Goal: Transaction & Acquisition: Purchase product/service

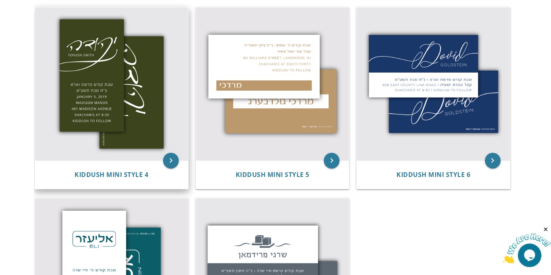
scroll to position [348, 0]
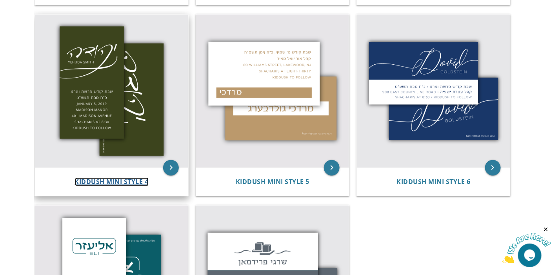
click at [126, 178] on span "Kiddush Mini Style 4" at bounding box center [112, 182] width 74 height 9
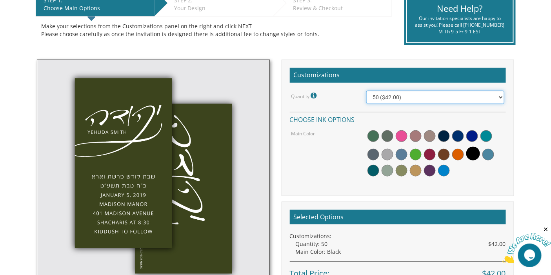
click at [416, 98] on select "50 ($42.00) 100 ($48.00) 150 ($54.00) 200 ($60.00) 250 ($66.00) 300 ($72.00)" at bounding box center [435, 97] width 138 height 13
click at [416, 97] on select "50 ($42.00) 100 ($48.00) 150 ($54.00) 200 ($60.00) 250 ($66.00) 300 ($72.00)" at bounding box center [435, 97] width 138 height 13
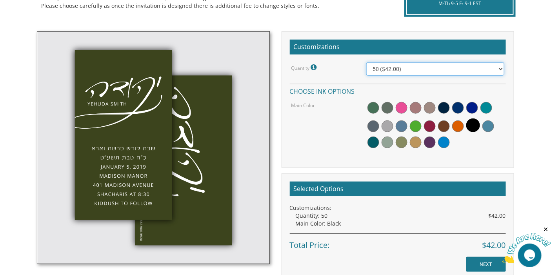
scroll to position [218, 0]
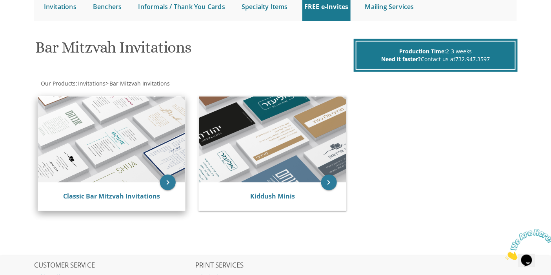
click at [92, 138] on img at bounding box center [111, 139] width 147 height 86
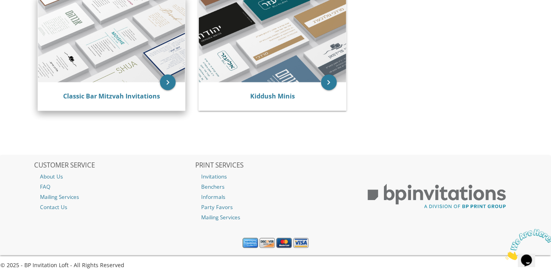
scroll to position [187, 0]
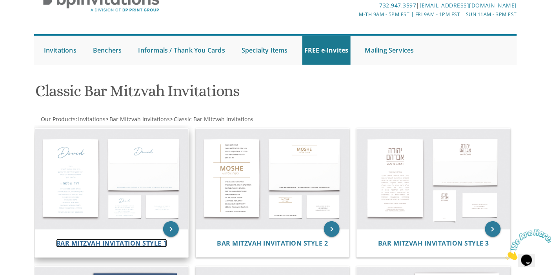
click at [108, 241] on span "Bar Mitzvah Invitation Style 1" at bounding box center [111, 243] width 111 height 9
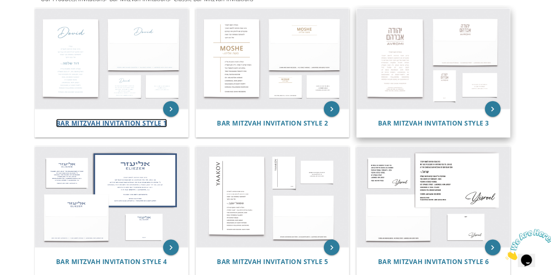
scroll to position [174, 0]
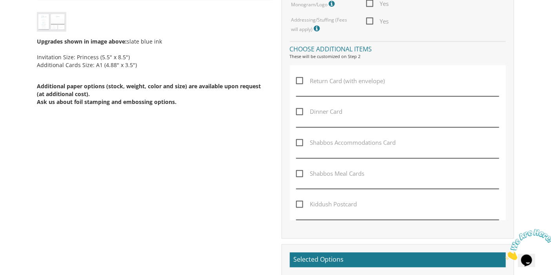
click at [327, 201] on span "Kiddush Postcard" at bounding box center [326, 205] width 61 height 10
click at [301, 201] on input "Kiddush Postcard" at bounding box center [298, 203] width 5 height 5
checkbox input "true"
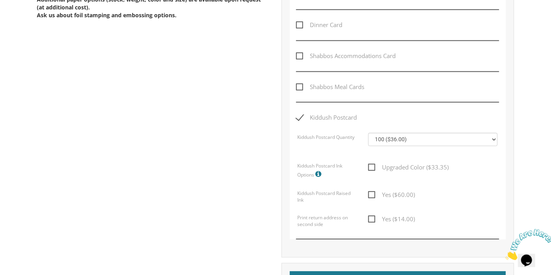
scroll to position [477, 0]
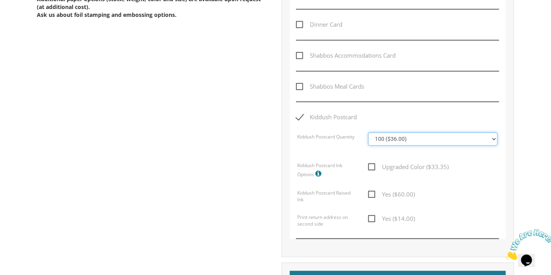
click at [447, 132] on select "100 ($36.00) 200 ($42.00) 300 ($48.00) 400 ($54.00) 500 ($60.00) 600 ($66.00) 7…" at bounding box center [432, 138] width 129 height 13
click at [319, 171] on icon at bounding box center [320, 174] width 8 height 7
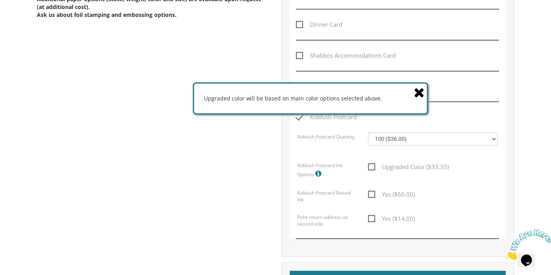
click at [417, 94] on icon at bounding box center [419, 92] width 11 height 14
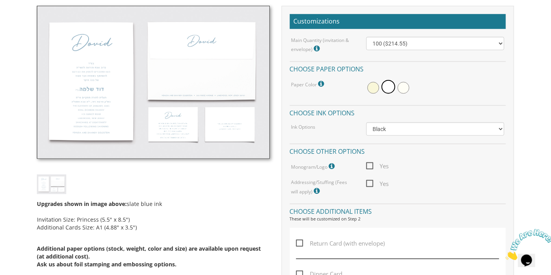
scroll to position [172, 0]
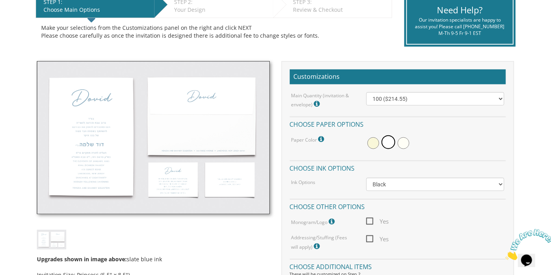
click at [172, 174] on img at bounding box center [153, 137] width 232 height 153
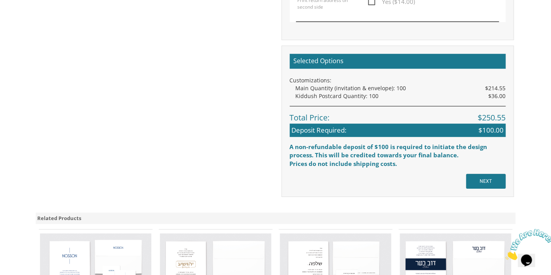
scroll to position [695, 0]
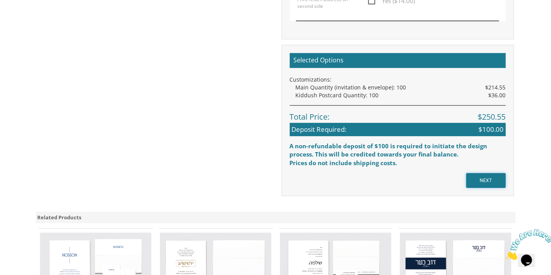
click at [484, 177] on input "NEXT" at bounding box center [486, 180] width 40 height 15
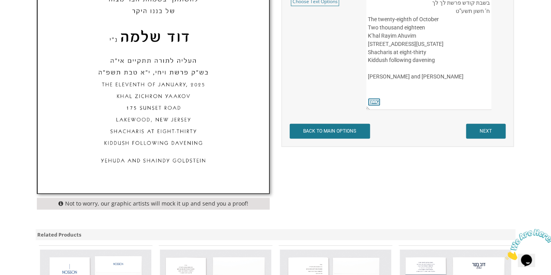
scroll to position [392, 0]
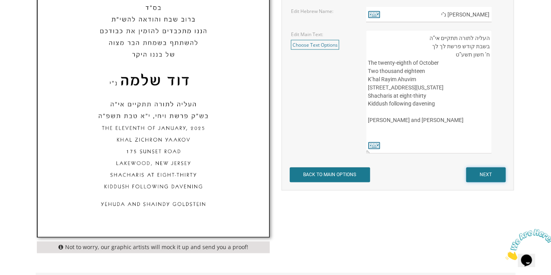
click at [501, 179] on input "NEXT" at bounding box center [486, 174] width 40 height 15
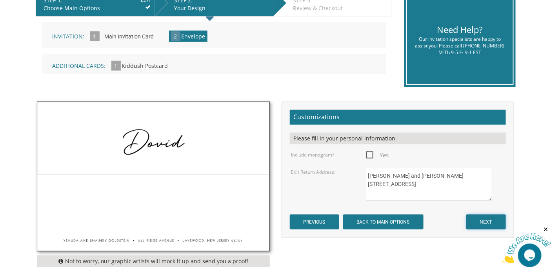
click at [486, 217] on input "NEXT" at bounding box center [486, 221] width 40 height 15
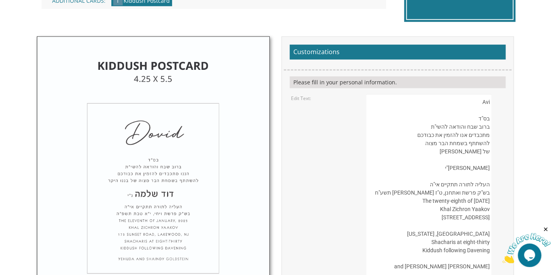
scroll to position [218, 0]
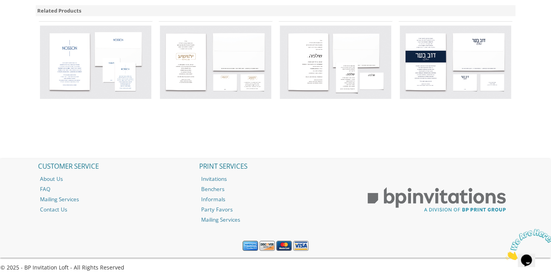
scroll to position [789, 0]
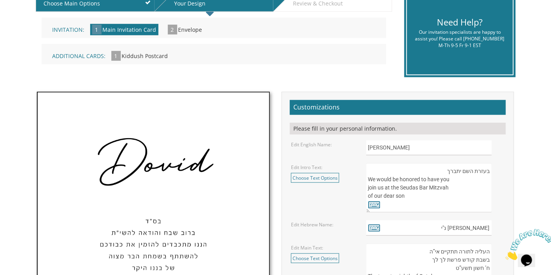
scroll to position [174, 0]
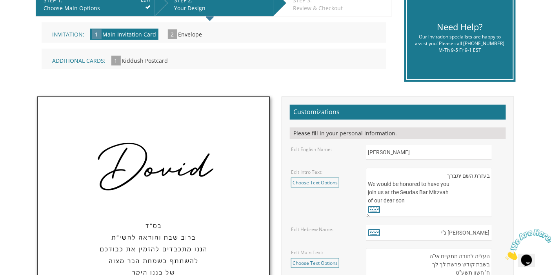
click at [64, 33] on span "Invitation:" at bounding box center [69, 34] width 32 height 7
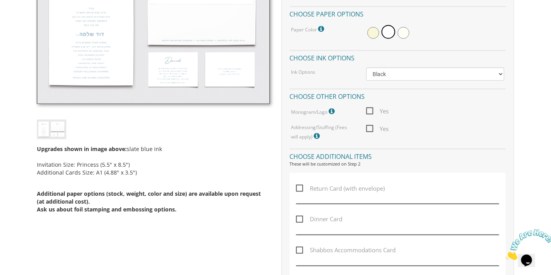
scroll to position [310, 0]
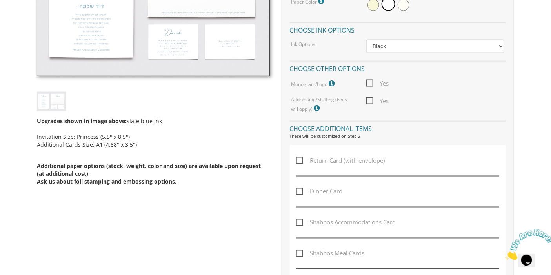
click at [299, 189] on span "Dinner Card" at bounding box center [319, 192] width 46 height 10
click at [299, 189] on input "Dinner Card" at bounding box center [298, 190] width 5 height 5
checkbox input "true"
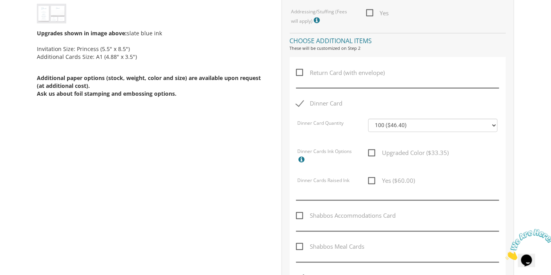
scroll to position [397, 0]
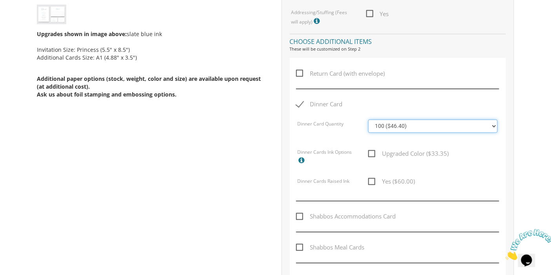
click at [424, 129] on select "100 ($46.40) 200 ($55.20) 300 ($61.85) 400 ($70.60) 500 ($77.20) 600 ($85.95) 7…" at bounding box center [432, 126] width 129 height 13
click at [424, 123] on select "100 ($46.40) 200 ($55.20) 300 ($61.85) 400 ($70.60) 500 ($77.20) 600 ($85.95) 7…" at bounding box center [432, 126] width 129 height 13
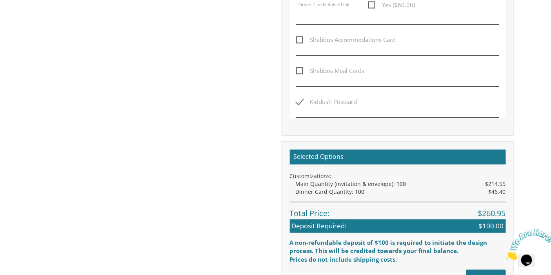
scroll to position [659, 0]
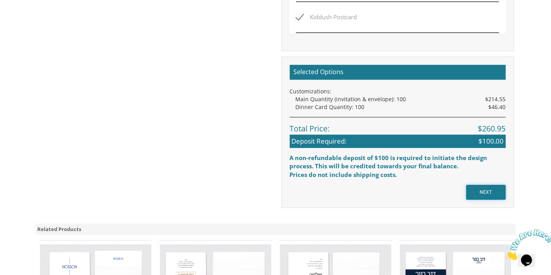
click at [488, 187] on input "NEXT" at bounding box center [486, 192] width 40 height 15
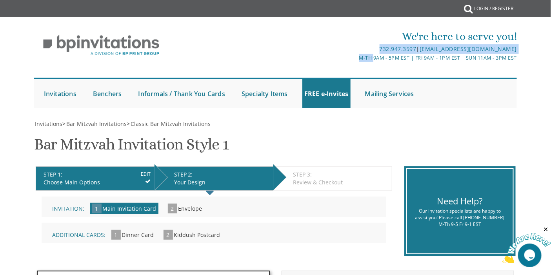
click at [381, 78] on div "We're here to serve you! 732.947.3597 | invitations@bpprintgroup.com M-Th 9am -…" at bounding box center [275, 68] width 496 height 87
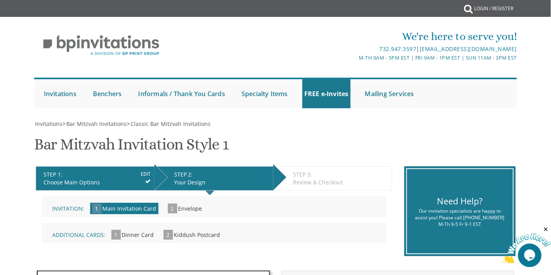
click at [321, 225] on div "Additional Cards: 1 Dinner Card » 2 Kiddush Postcard »" at bounding box center [214, 233] width 345 height 20
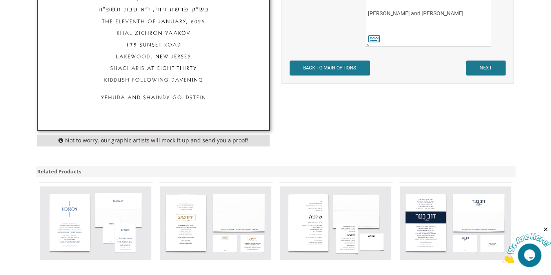
scroll to position [479, 0]
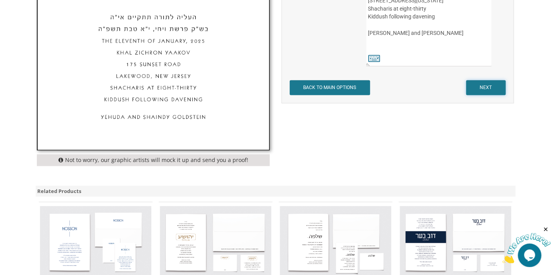
click at [497, 87] on input "NEXT" at bounding box center [486, 87] width 40 height 15
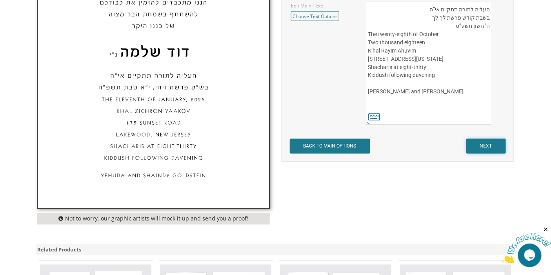
scroll to position [392, 0]
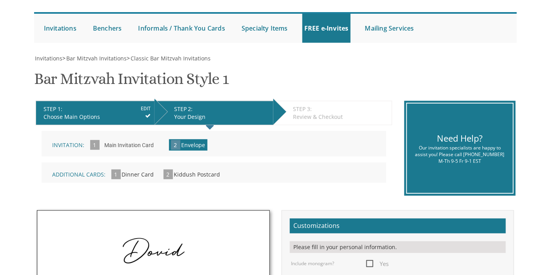
scroll to position [174, 0]
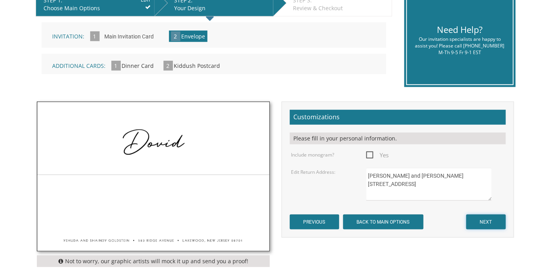
click at [489, 225] on input "NEXT" at bounding box center [486, 221] width 40 height 15
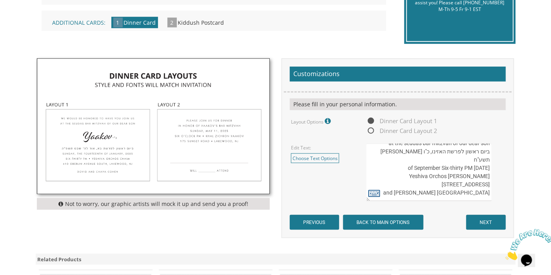
scroll to position [218, 0]
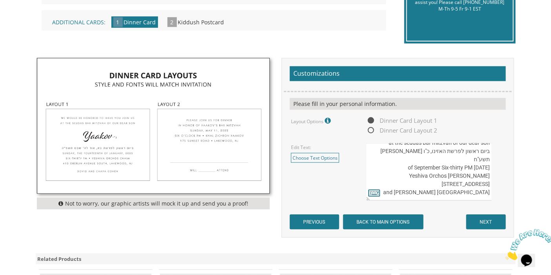
click at [372, 131] on span "Dinner Card Layout 2" at bounding box center [401, 130] width 71 height 10
click at [371, 131] on input "Dinner Card Layout 2" at bounding box center [368, 130] width 5 height 5
radio input "true"
click at [186, 204] on div "Not to worry, our graphic artists will mock it up and send you a proof!" at bounding box center [153, 204] width 232 height 12
click at [482, 225] on input "NEXT" at bounding box center [486, 221] width 40 height 15
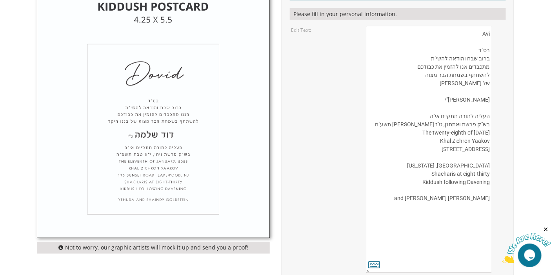
scroll to position [435, 0]
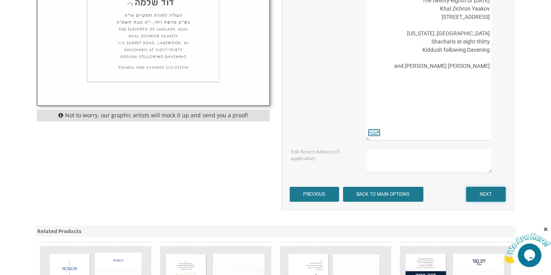
click at [482, 190] on input "NEXT" at bounding box center [486, 194] width 40 height 15
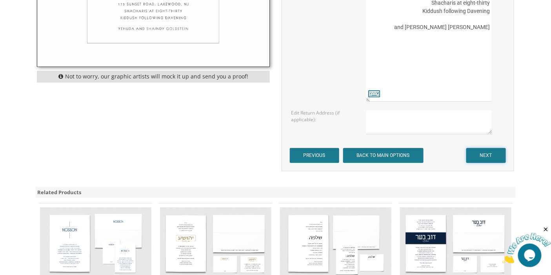
scroll to position [479, 0]
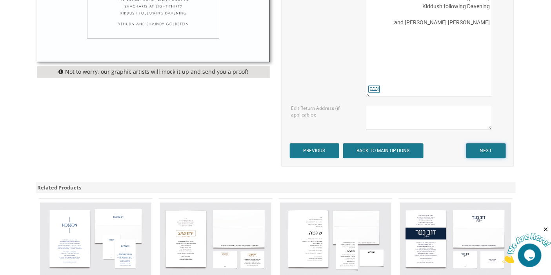
click at [476, 154] on input "NEXT" at bounding box center [486, 150] width 40 height 15
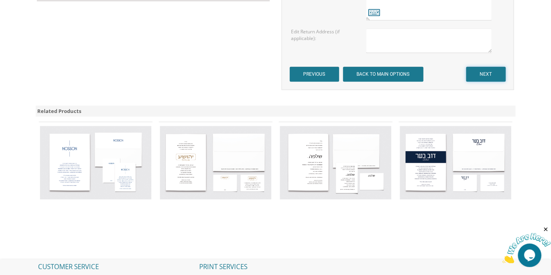
scroll to position [566, 0]
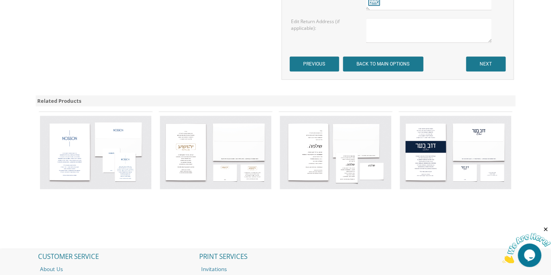
click at [464, 157] on img at bounding box center [455, 152] width 111 height 73
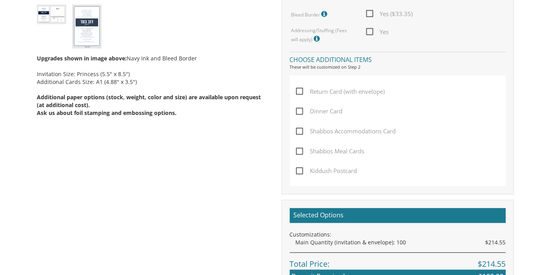
scroll to position [479, 0]
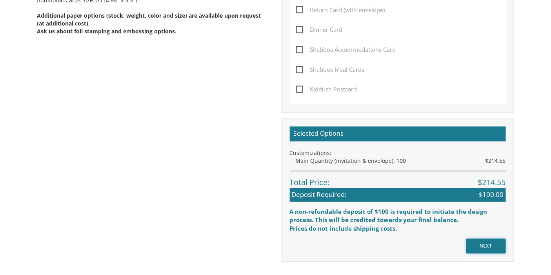
click at [479, 245] on input "NEXT" at bounding box center [486, 246] width 40 height 15
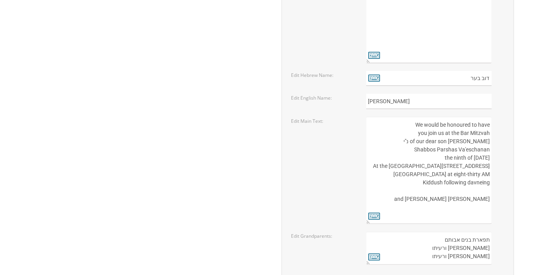
scroll to position [1134, 0]
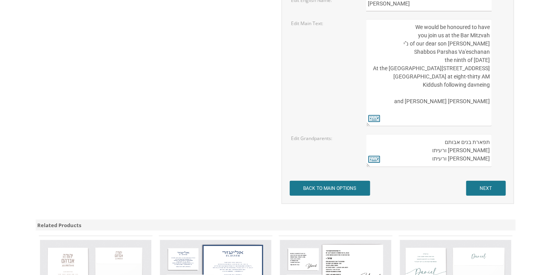
click at [493, 194] on input "NEXT" at bounding box center [486, 188] width 40 height 15
